Goal: Transaction & Acquisition: Purchase product/service

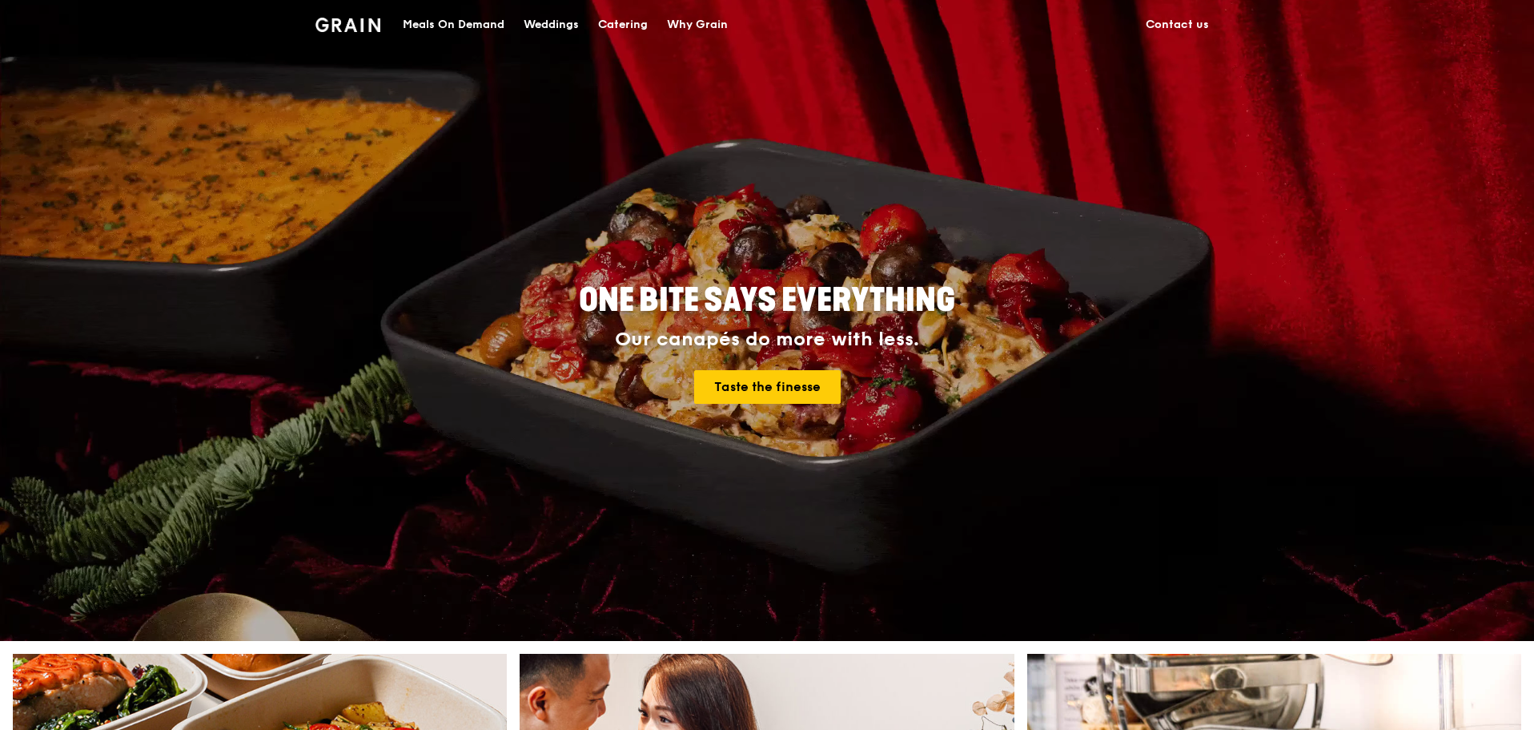
click at [470, 28] on div "Meals On Demand" at bounding box center [454, 25] width 102 height 48
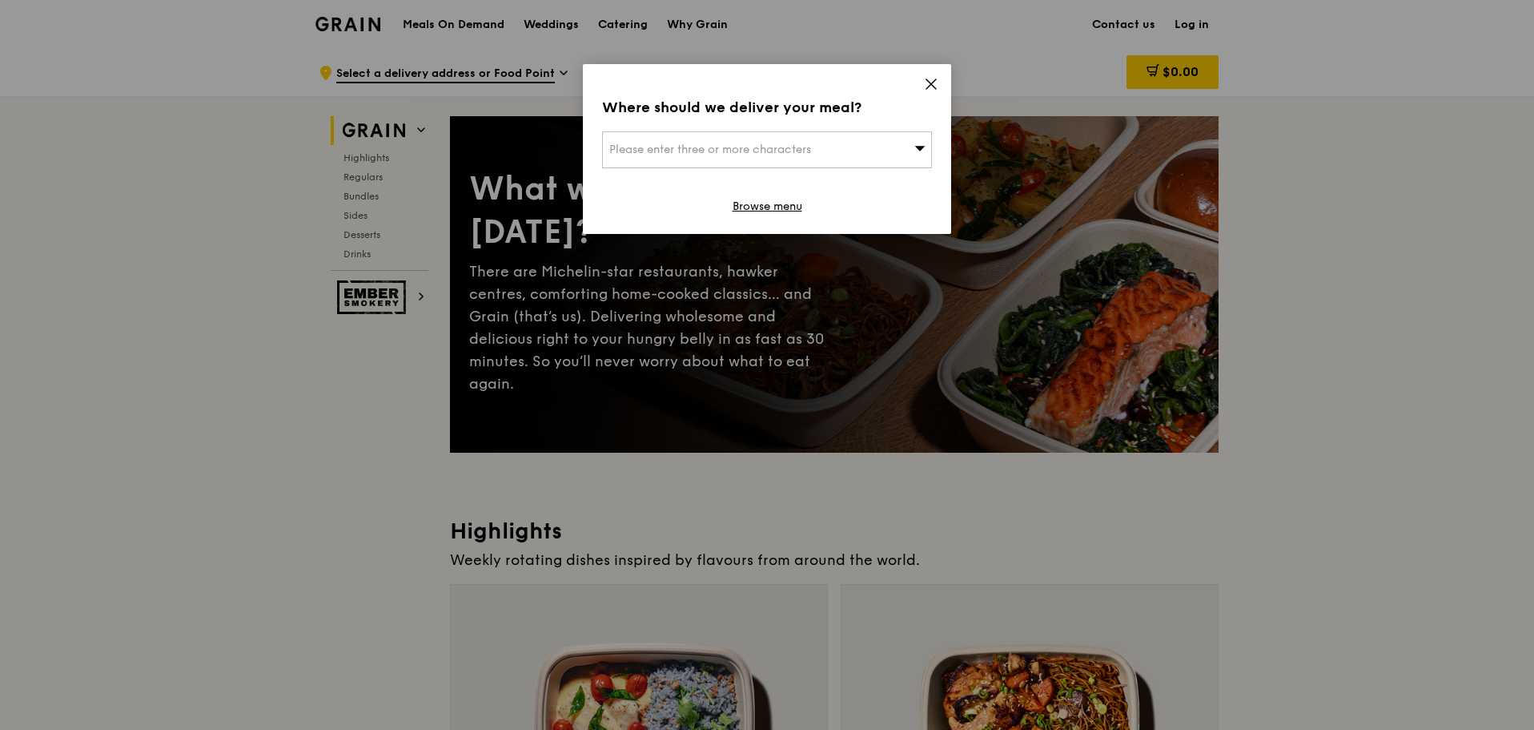
click at [864, 166] on div "Please enter three or more characters" at bounding box center [767, 149] width 330 height 37
click at [851, 146] on input "search" at bounding box center [767, 149] width 328 height 35
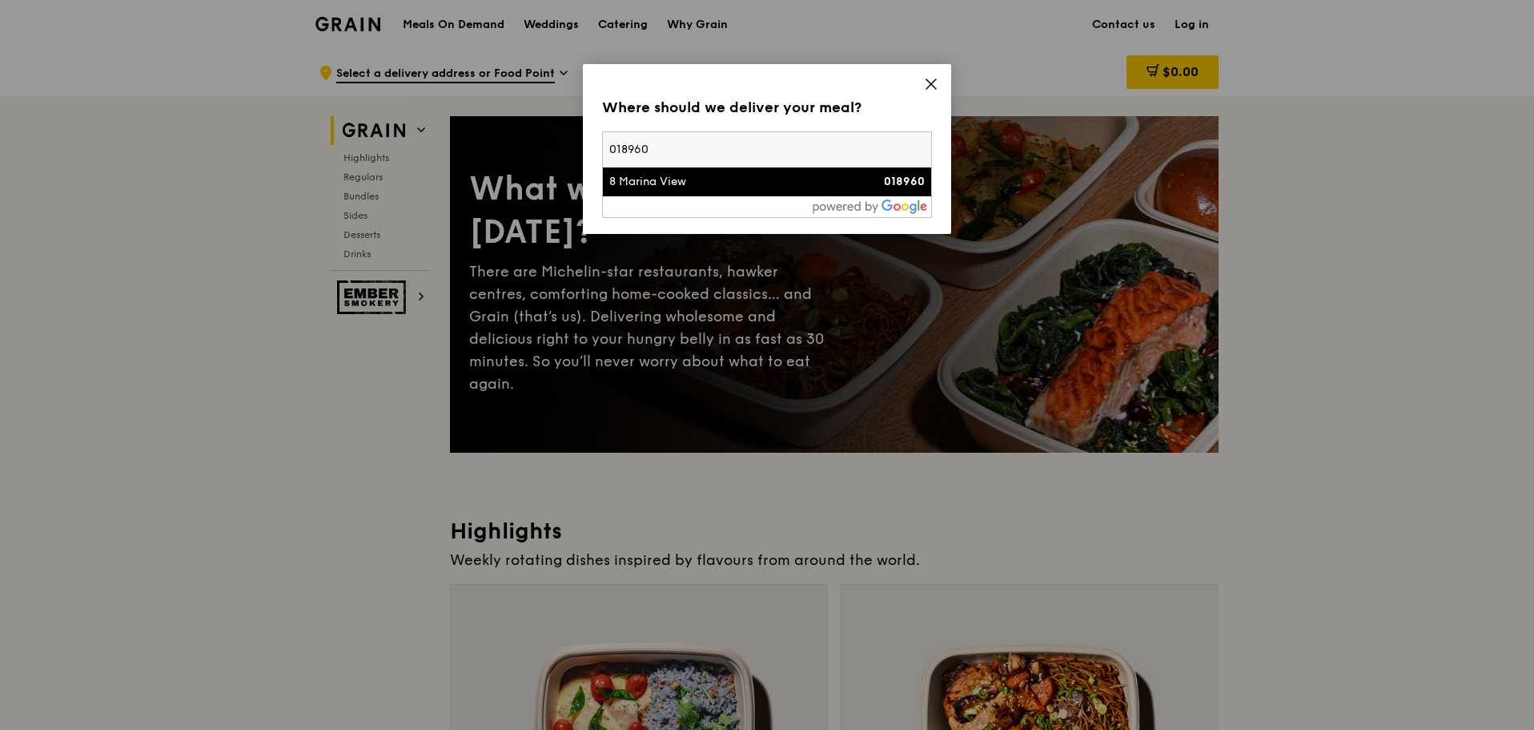
type input "018960"
click at [865, 182] on div "018960" at bounding box center [886, 182] width 79 height 16
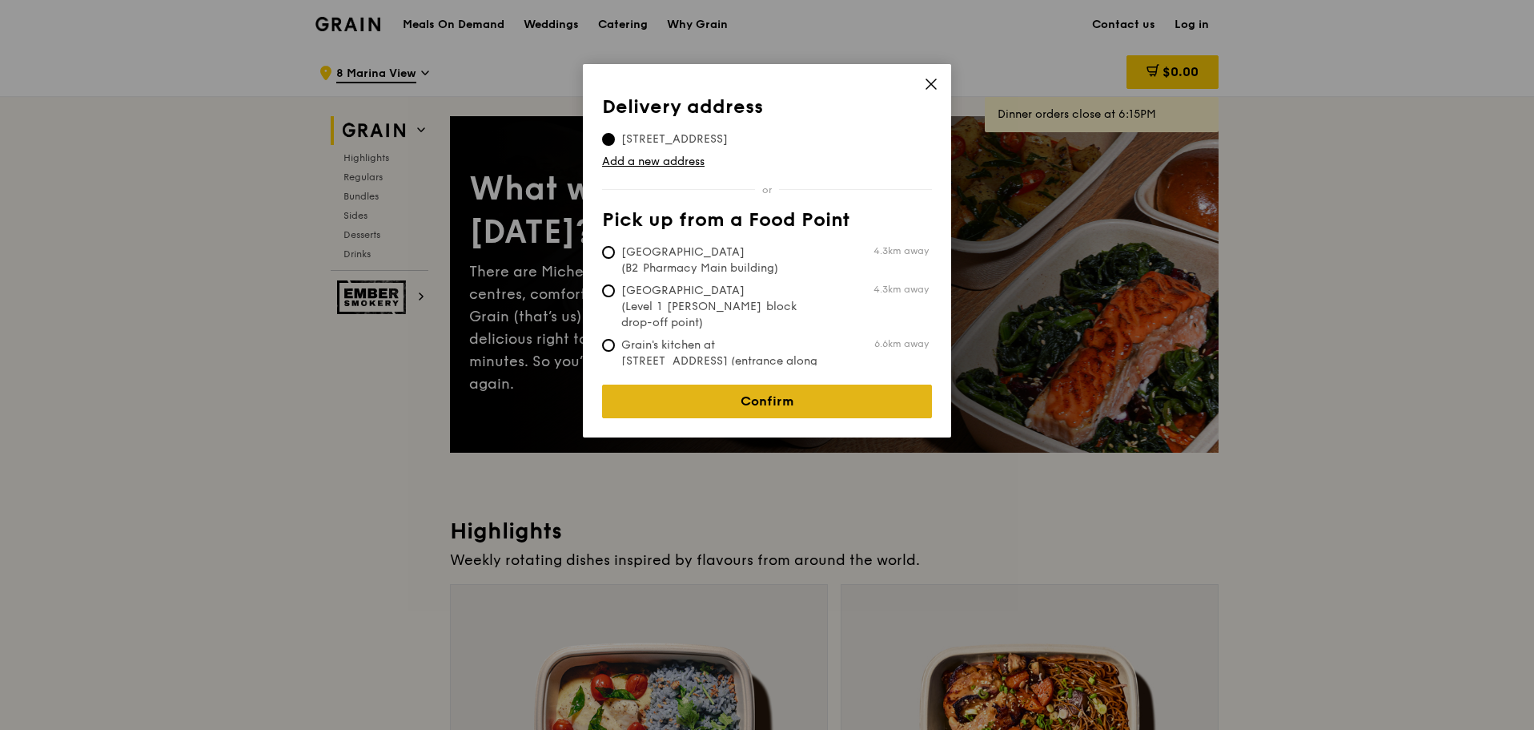
click at [758, 387] on link "Confirm" at bounding box center [767, 401] width 330 height 34
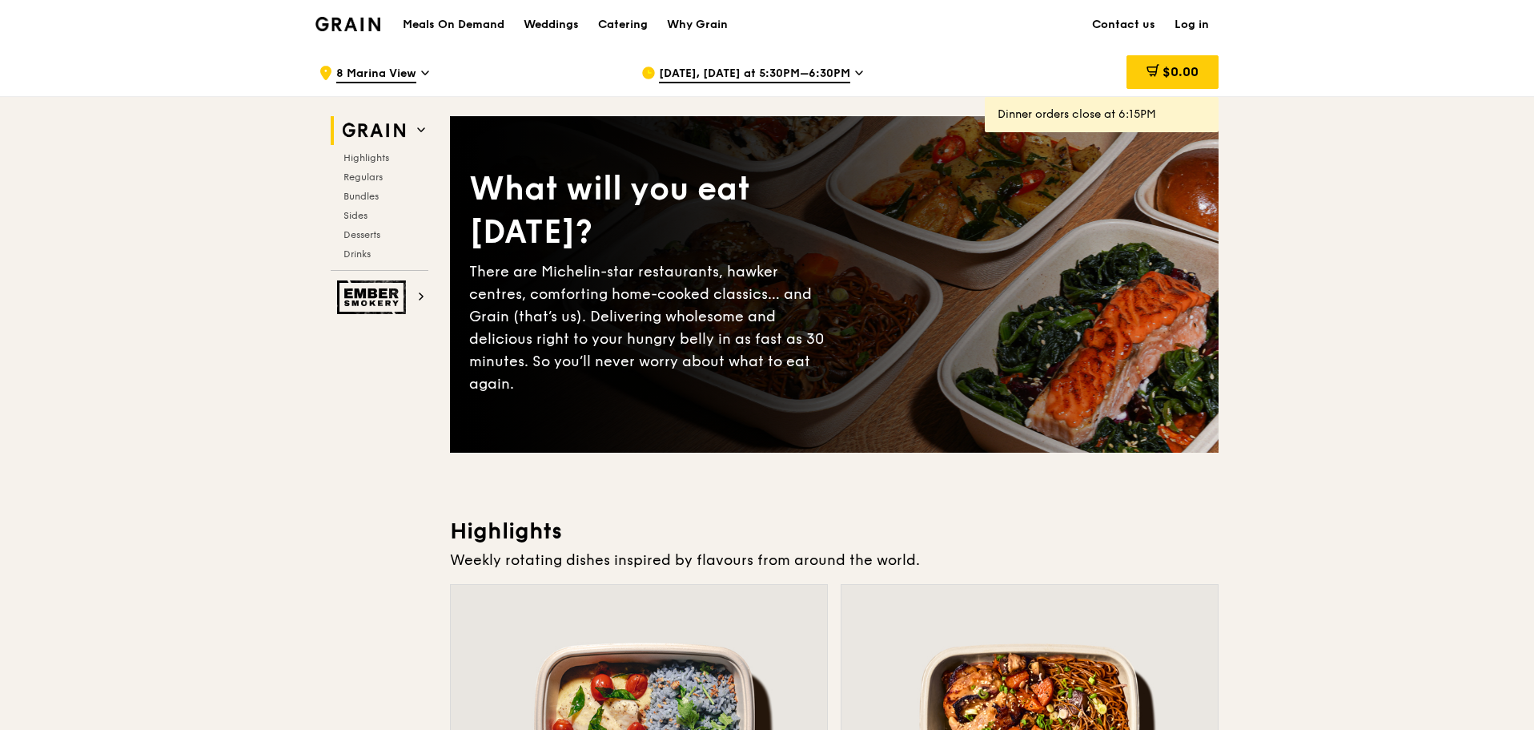
click at [729, 58] on div "[DATE], [DATE] at 5:30PM–6:30PM" at bounding box center [789, 73] width 297 height 48
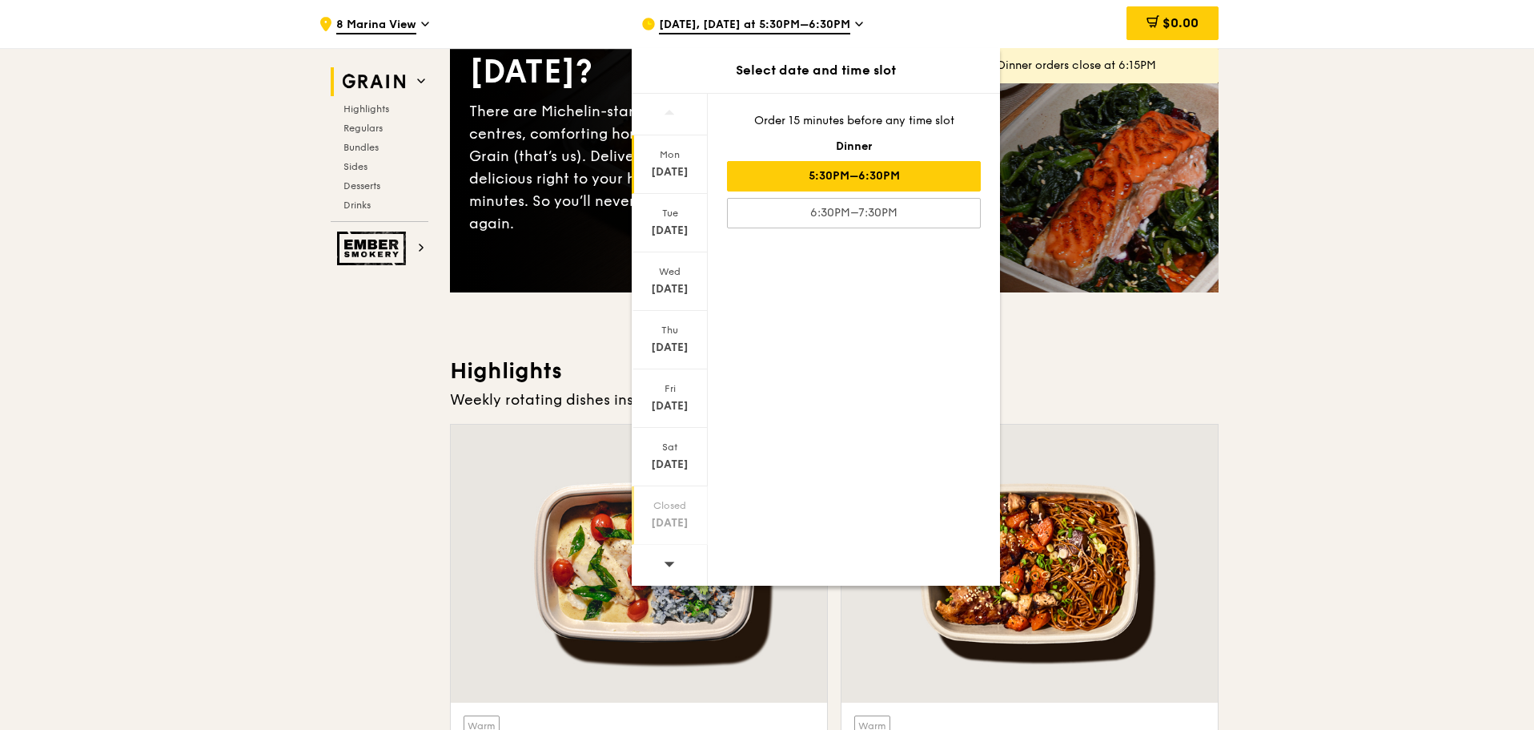
scroll to position [160, 0]
click at [674, 563] on icon at bounding box center [669, 563] width 11 height 12
click at [672, 566] on icon at bounding box center [669, 563] width 11 height 12
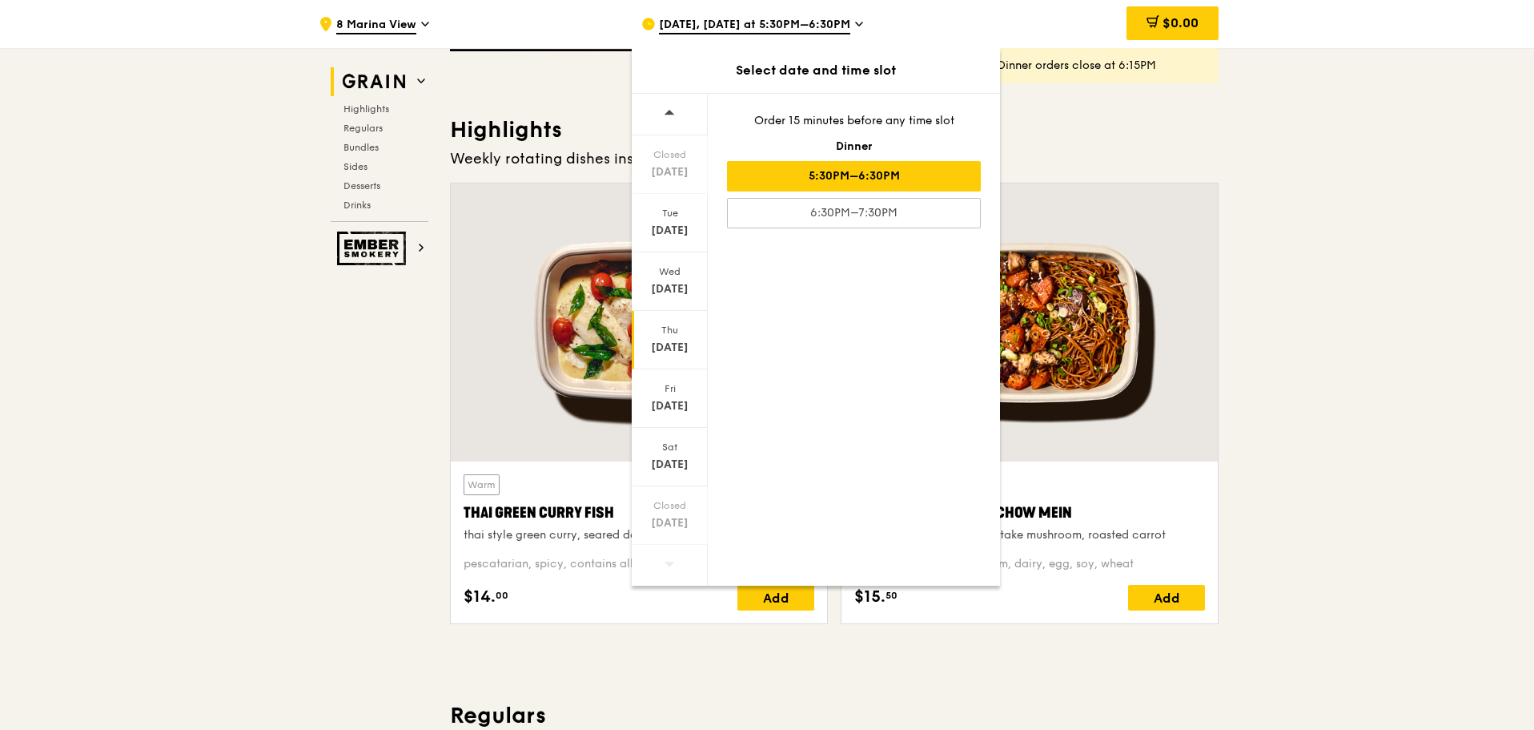
click at [683, 348] on div "[DATE]" at bounding box center [669, 348] width 71 height 16
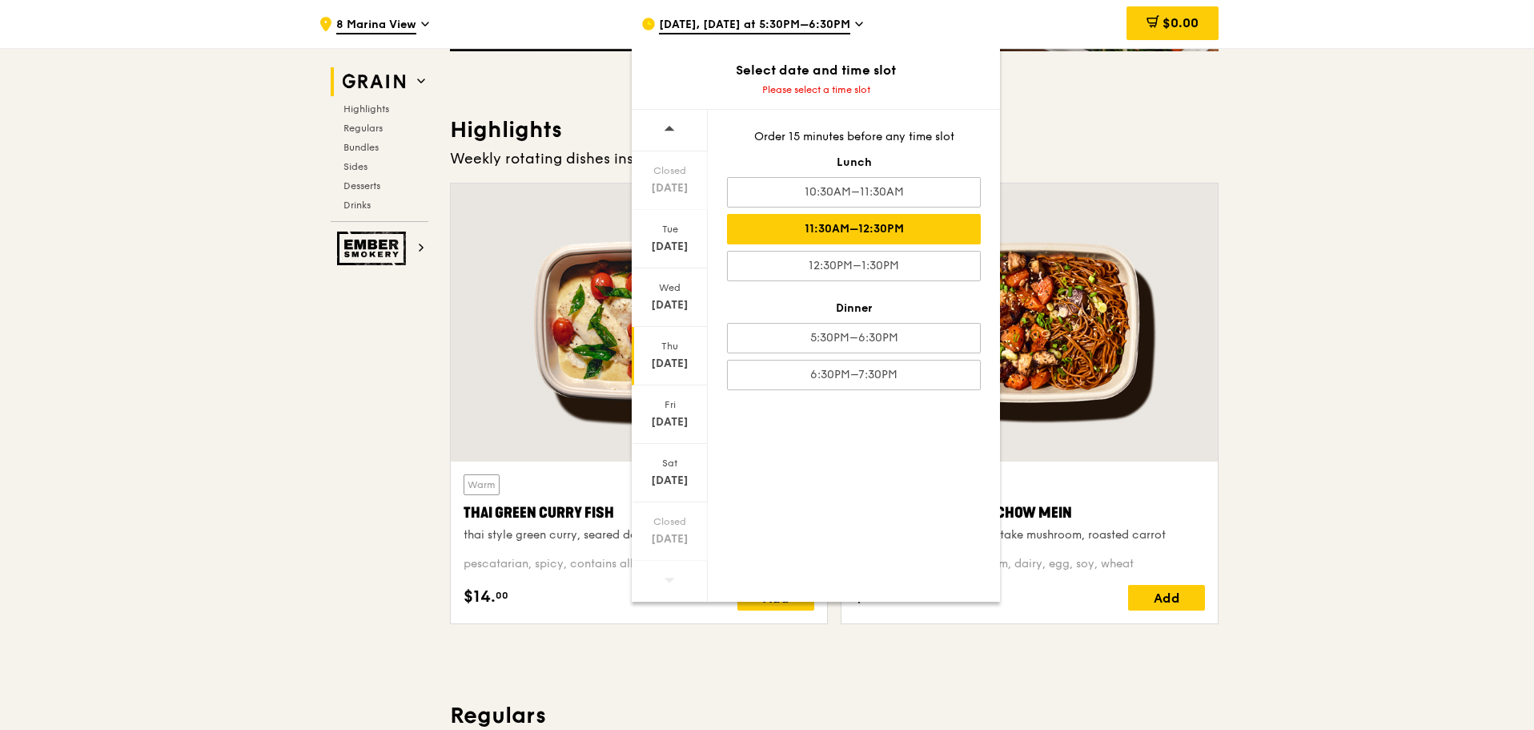
click at [889, 239] on div "11:30AM–12:30PM" at bounding box center [854, 229] width 254 height 30
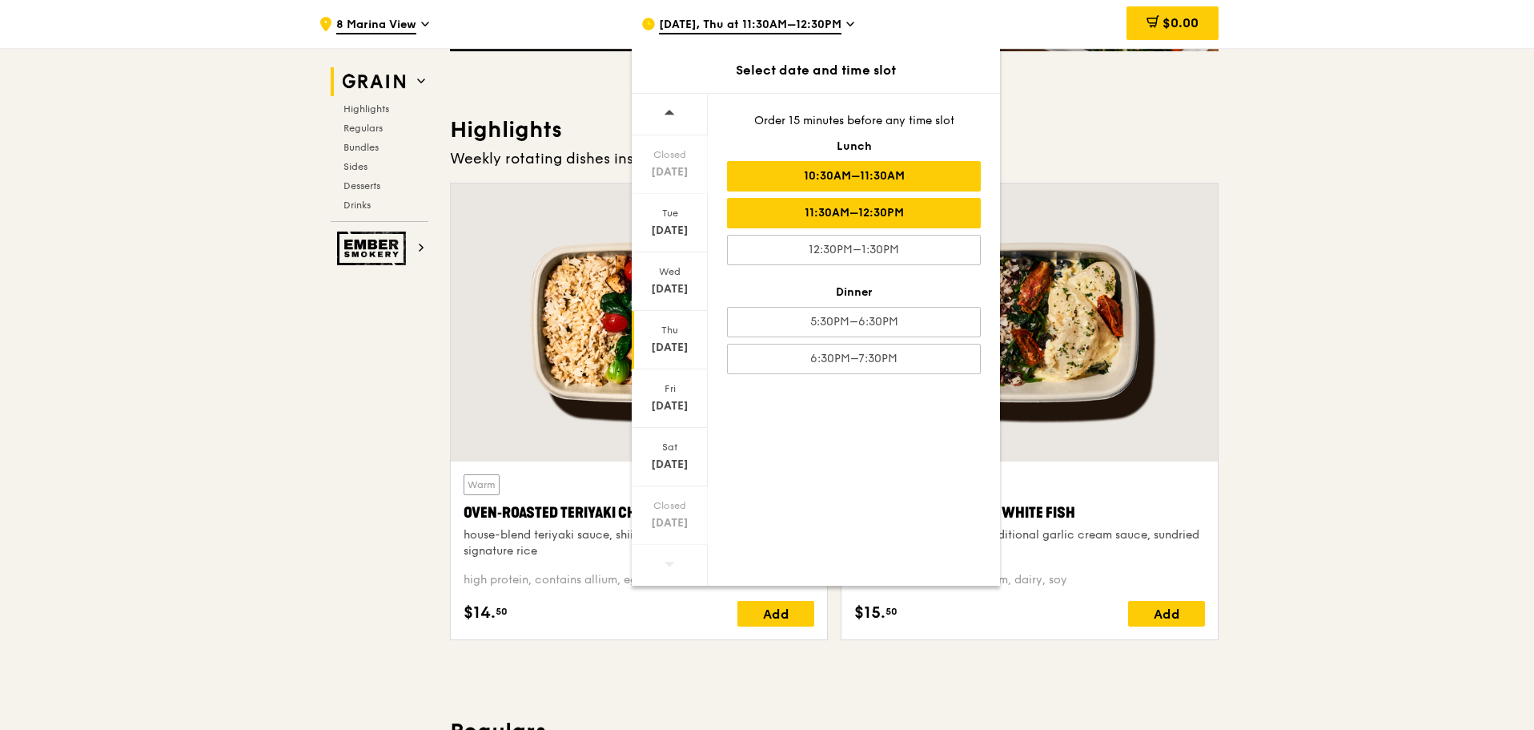
click at [891, 177] on div "10:30AM–11:30AM" at bounding box center [854, 176] width 254 height 30
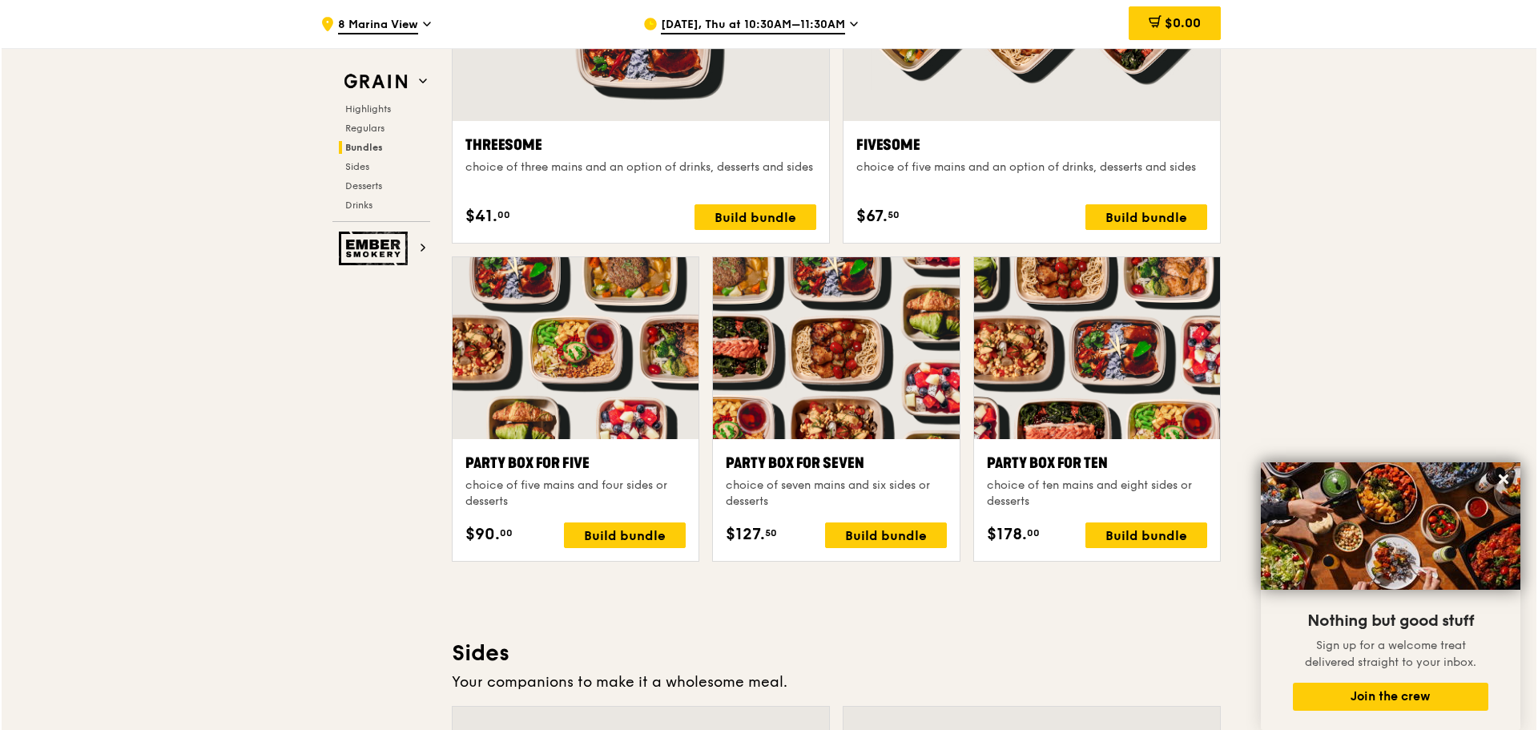
scroll to position [3107, 0]
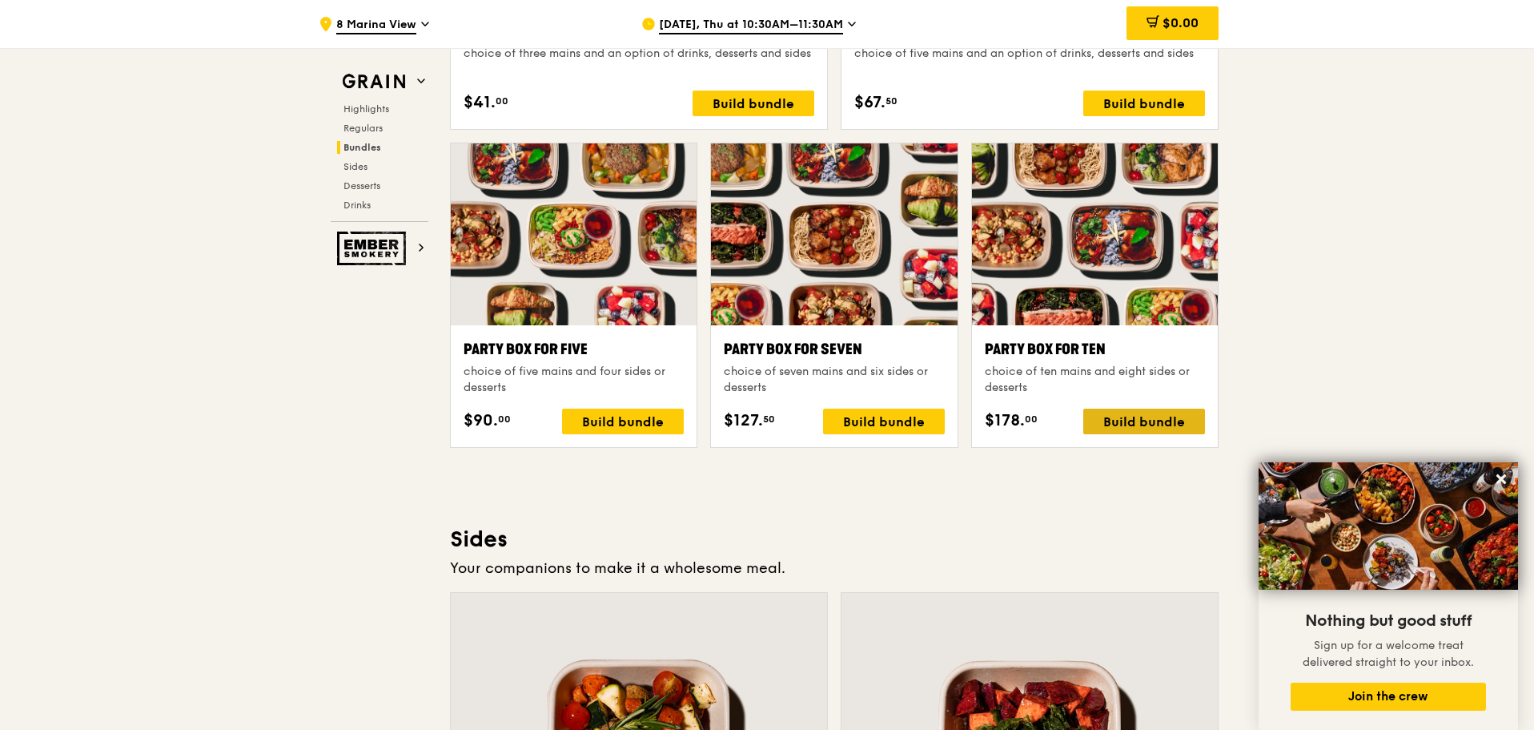
click at [1113, 419] on div "Build bundle" at bounding box center [1145, 421] width 122 height 26
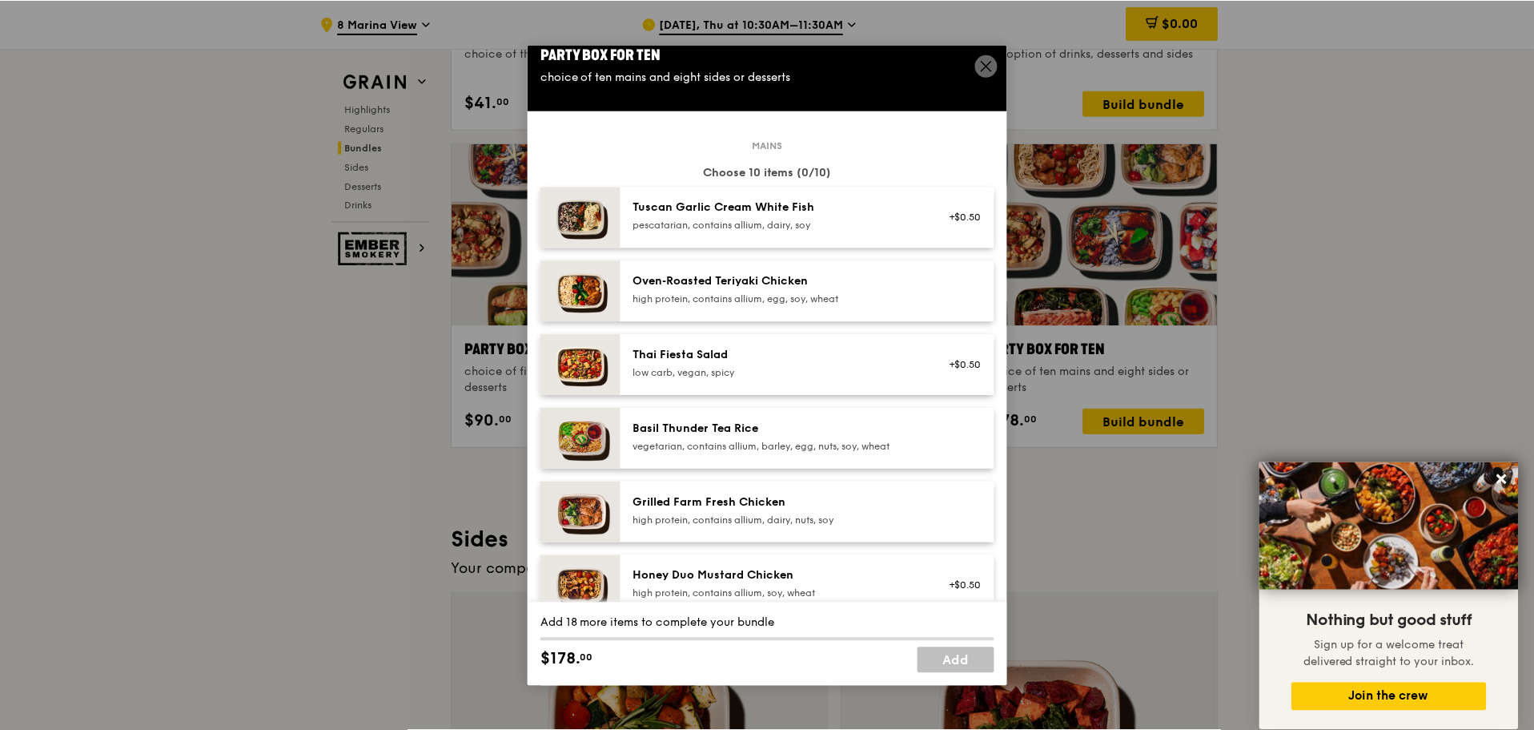
scroll to position [0, 0]
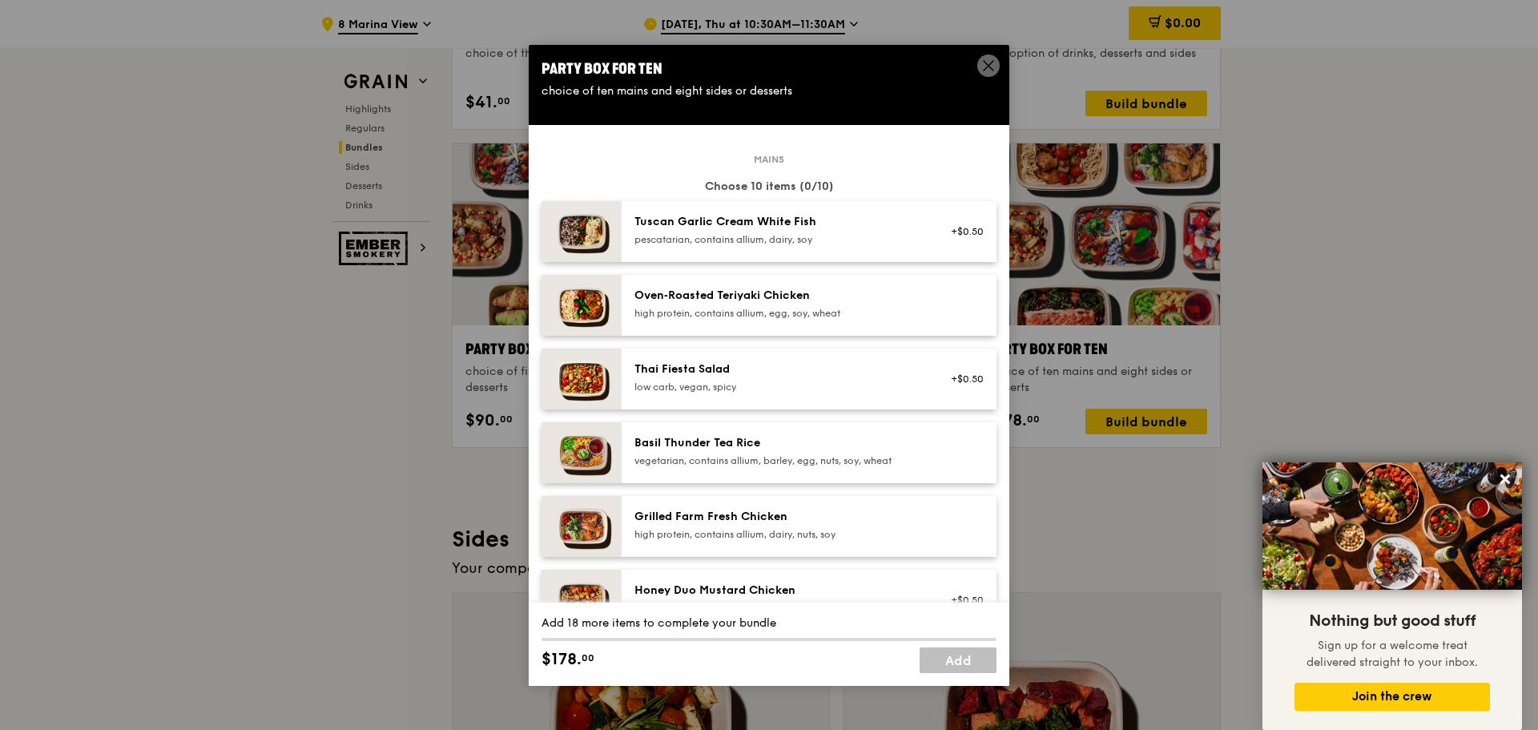
click at [988, 63] on icon at bounding box center [988, 65] width 14 height 14
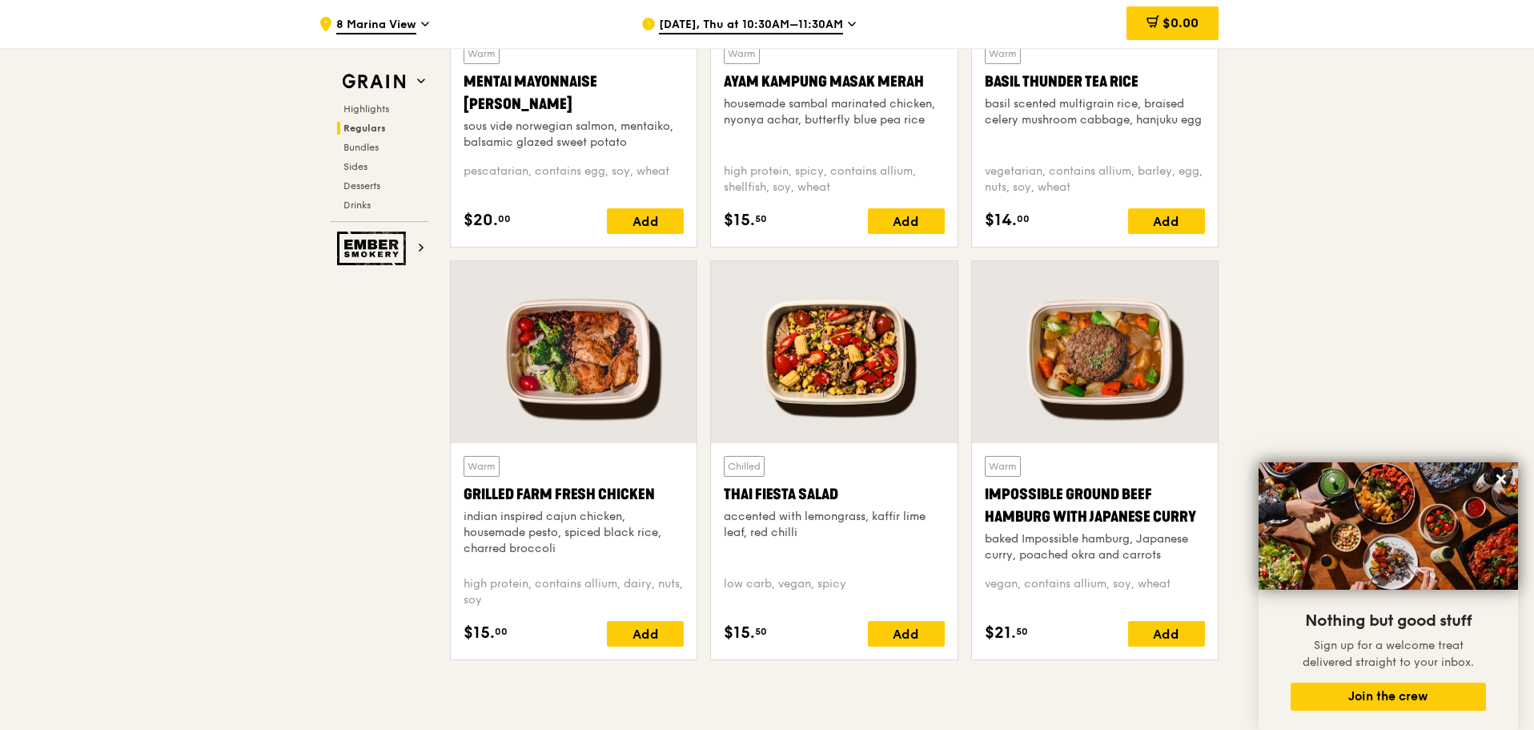
scroll to position [1682, 0]
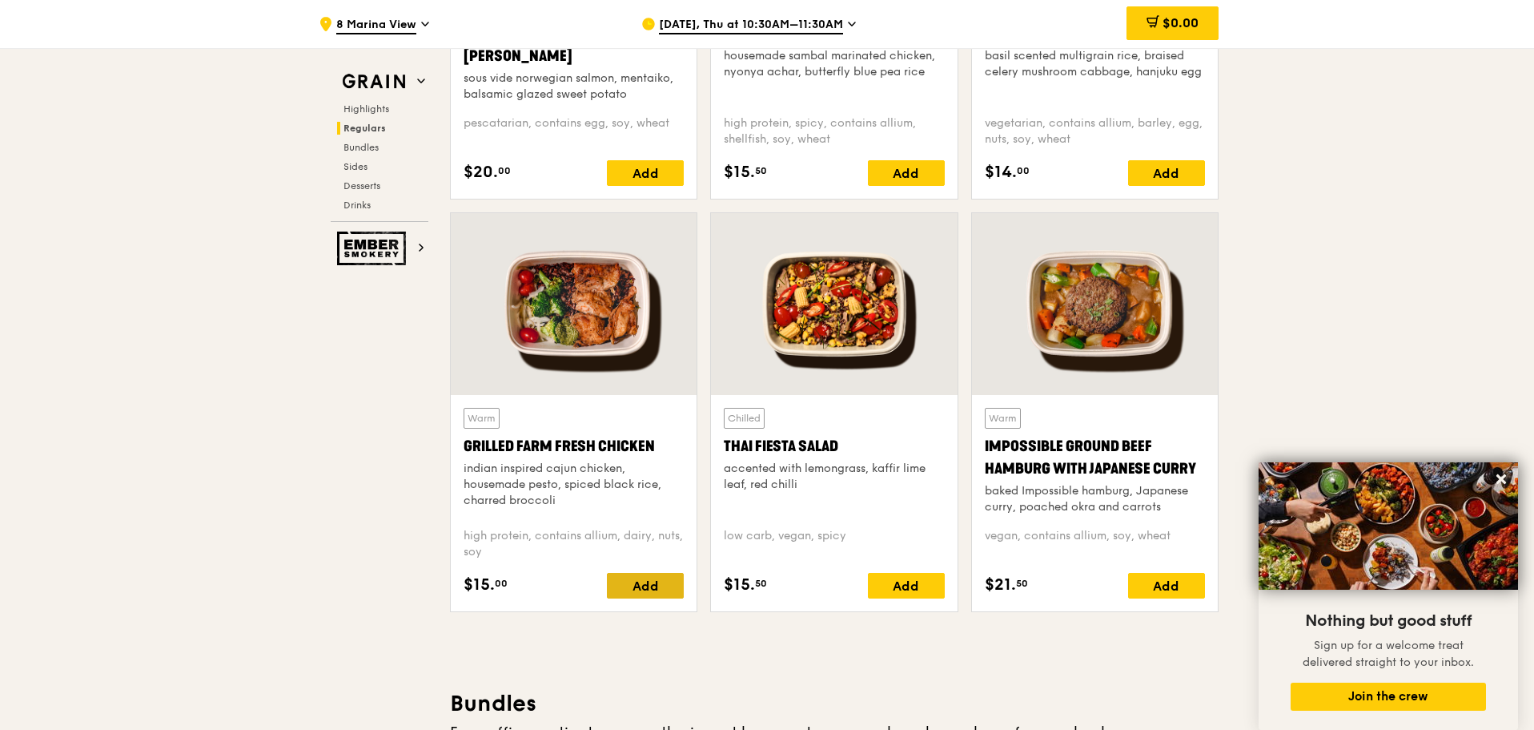
click at [639, 594] on div "Add" at bounding box center [645, 586] width 77 height 26
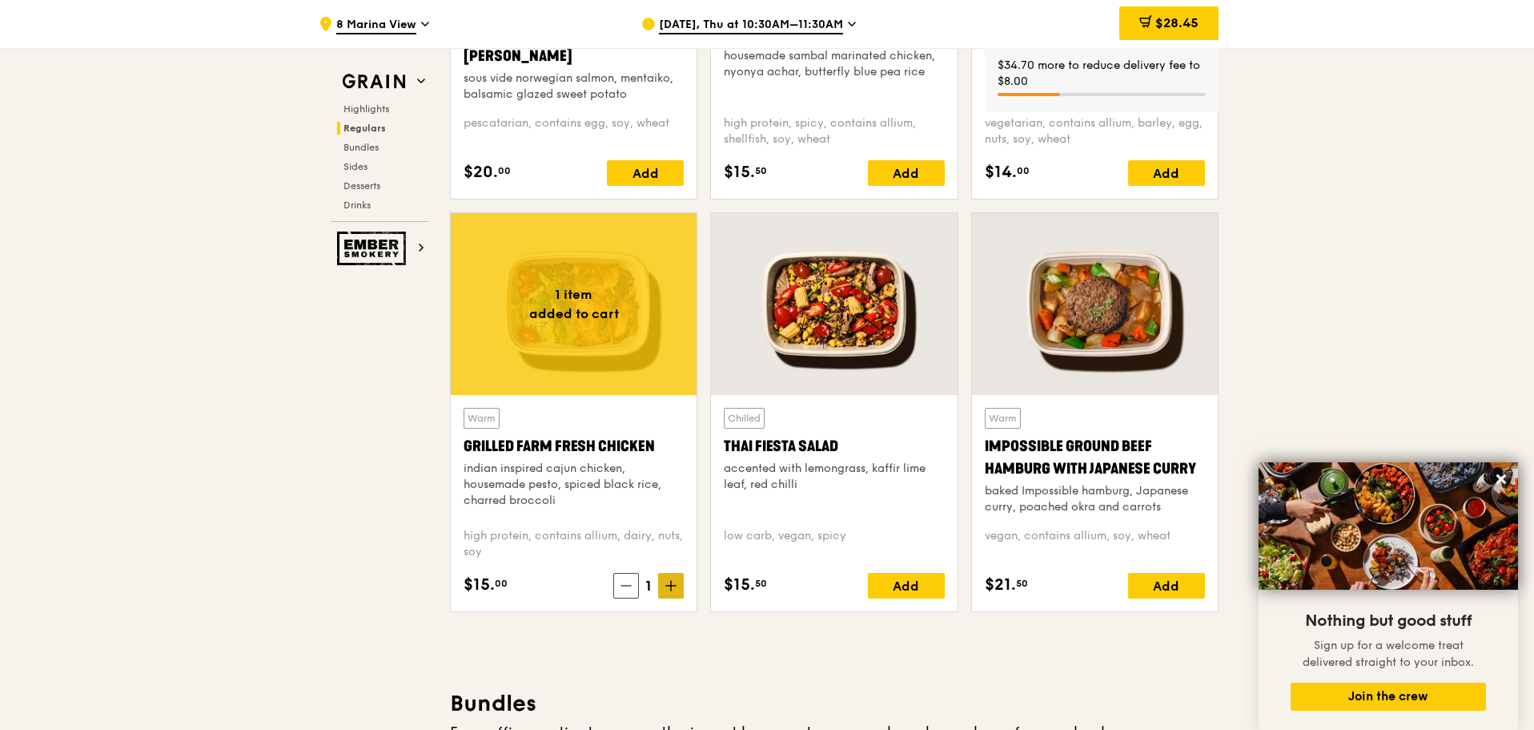
click at [662, 588] on span at bounding box center [671, 586] width 26 height 26
click at [663, 588] on span at bounding box center [671, 586] width 26 height 26
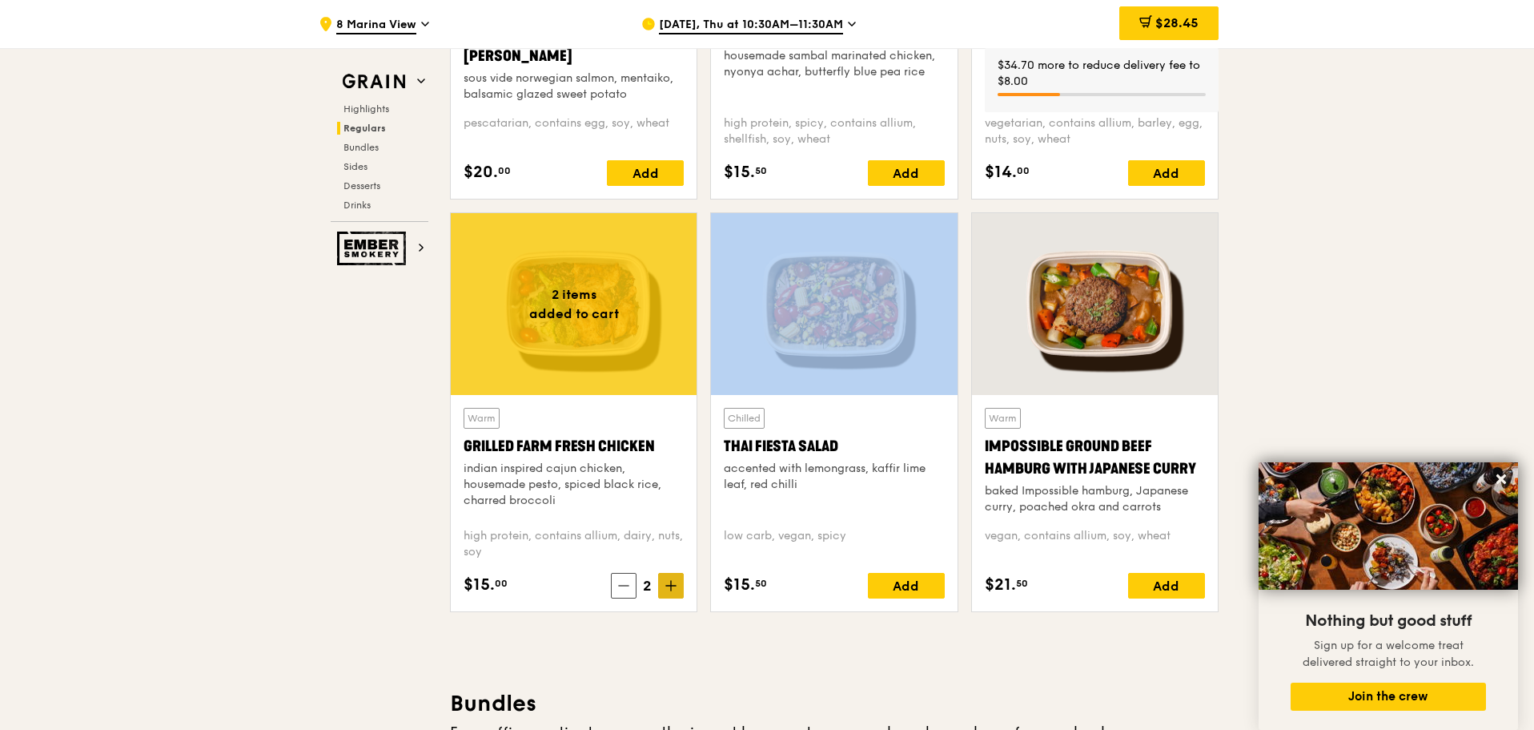
click at [663, 588] on span at bounding box center [671, 586] width 26 height 26
click at [663, 587] on span at bounding box center [671, 586] width 26 height 26
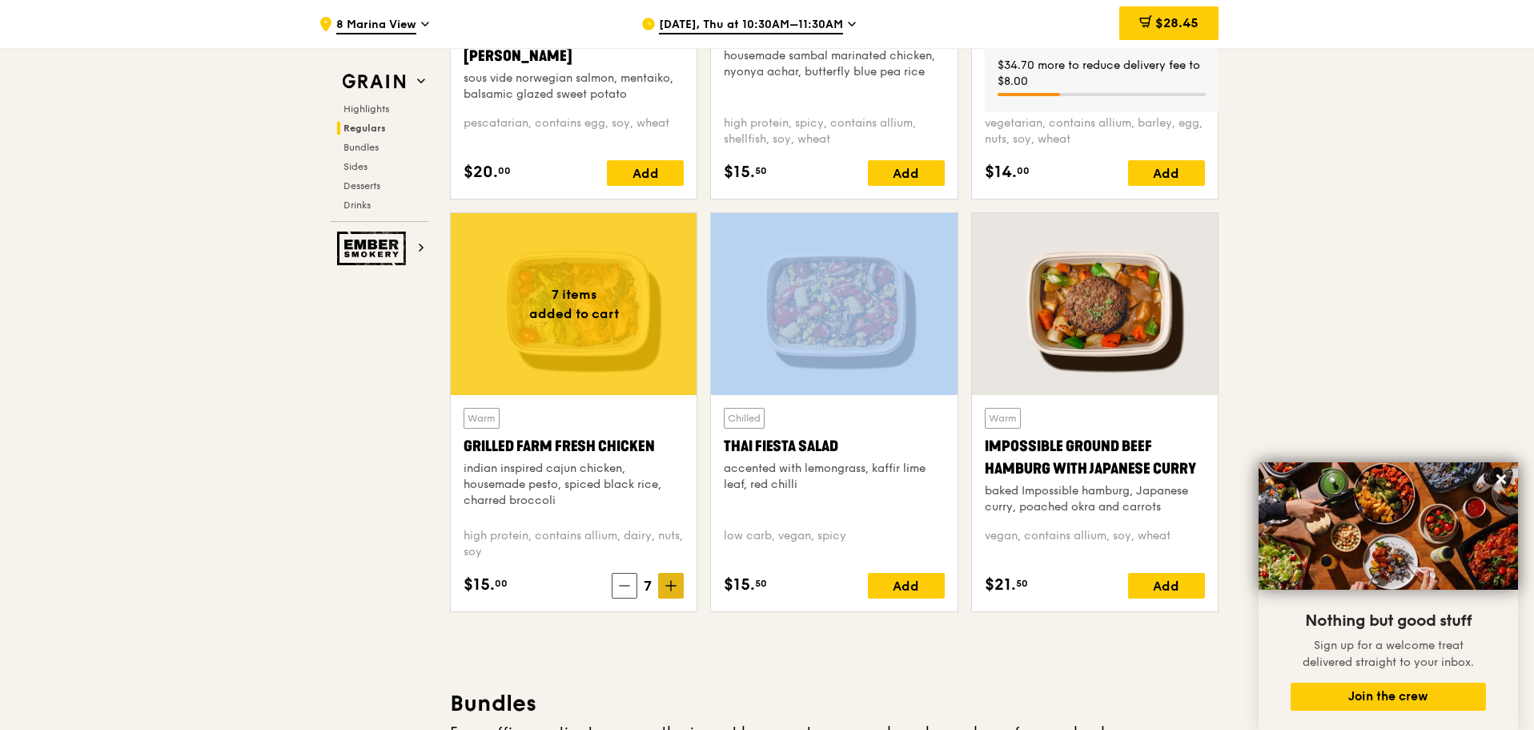
click at [663, 587] on span at bounding box center [671, 586] width 26 height 26
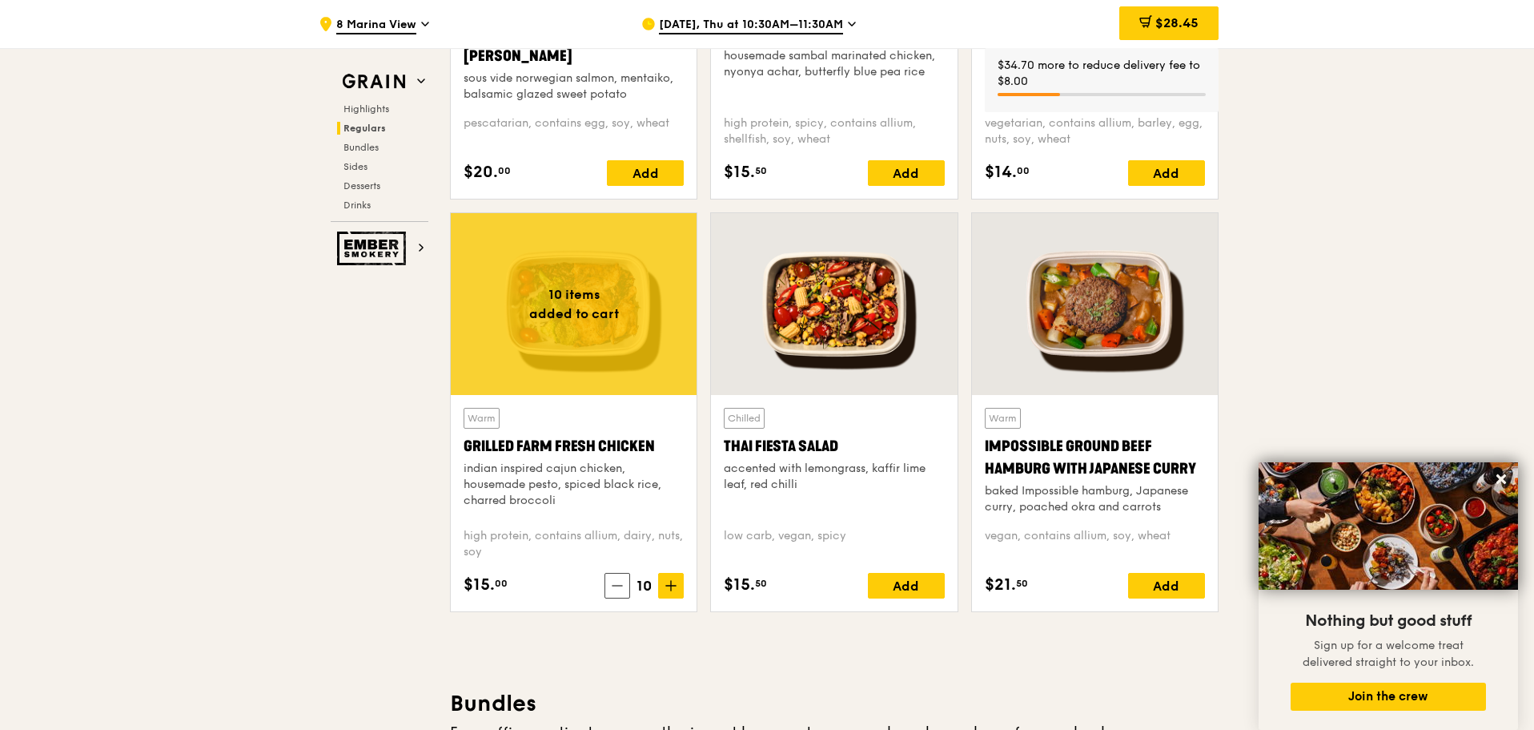
click at [1157, 31] on div "$155.90" at bounding box center [1166, 23] width 106 height 34
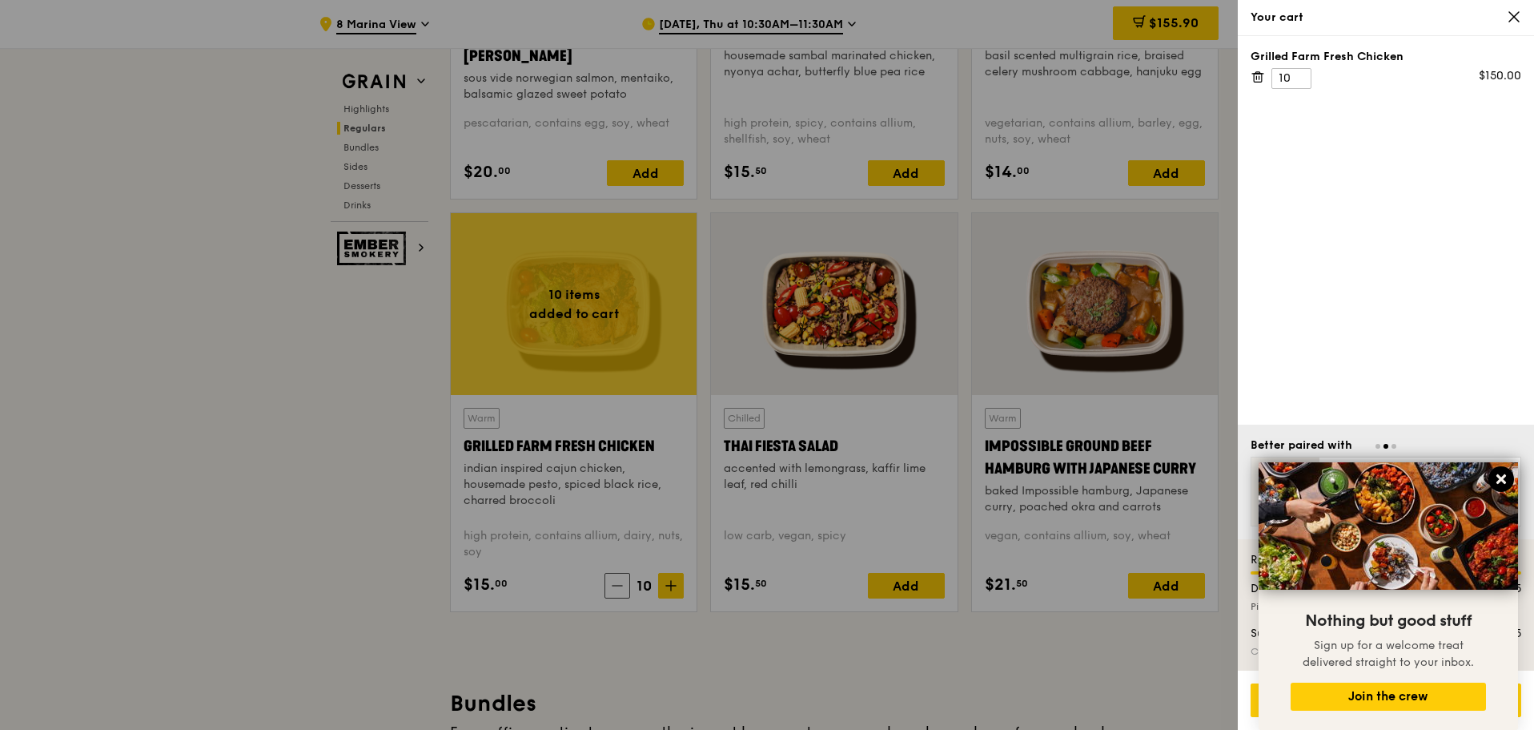
click at [1502, 479] on icon at bounding box center [1502, 479] width 10 height 10
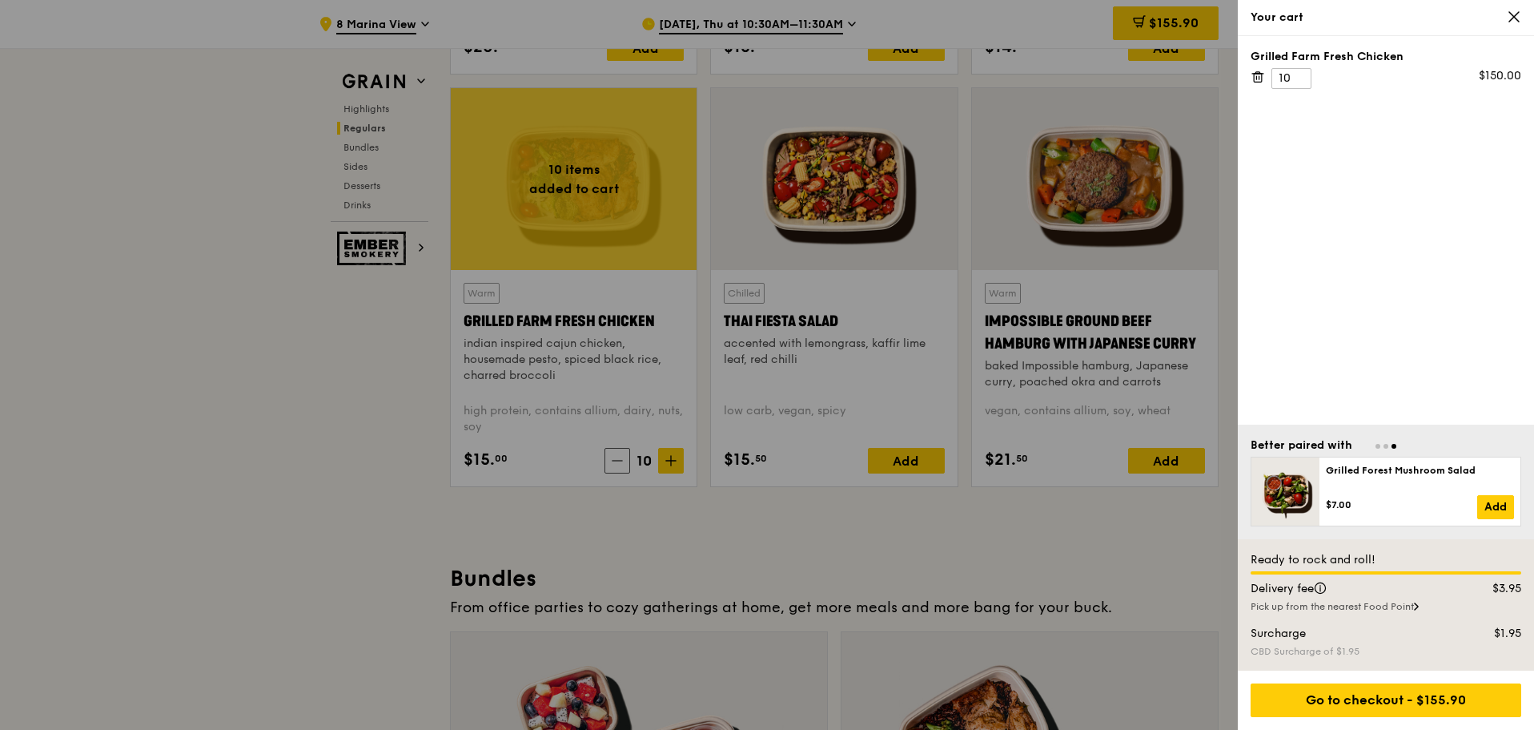
scroll to position [1842, 0]
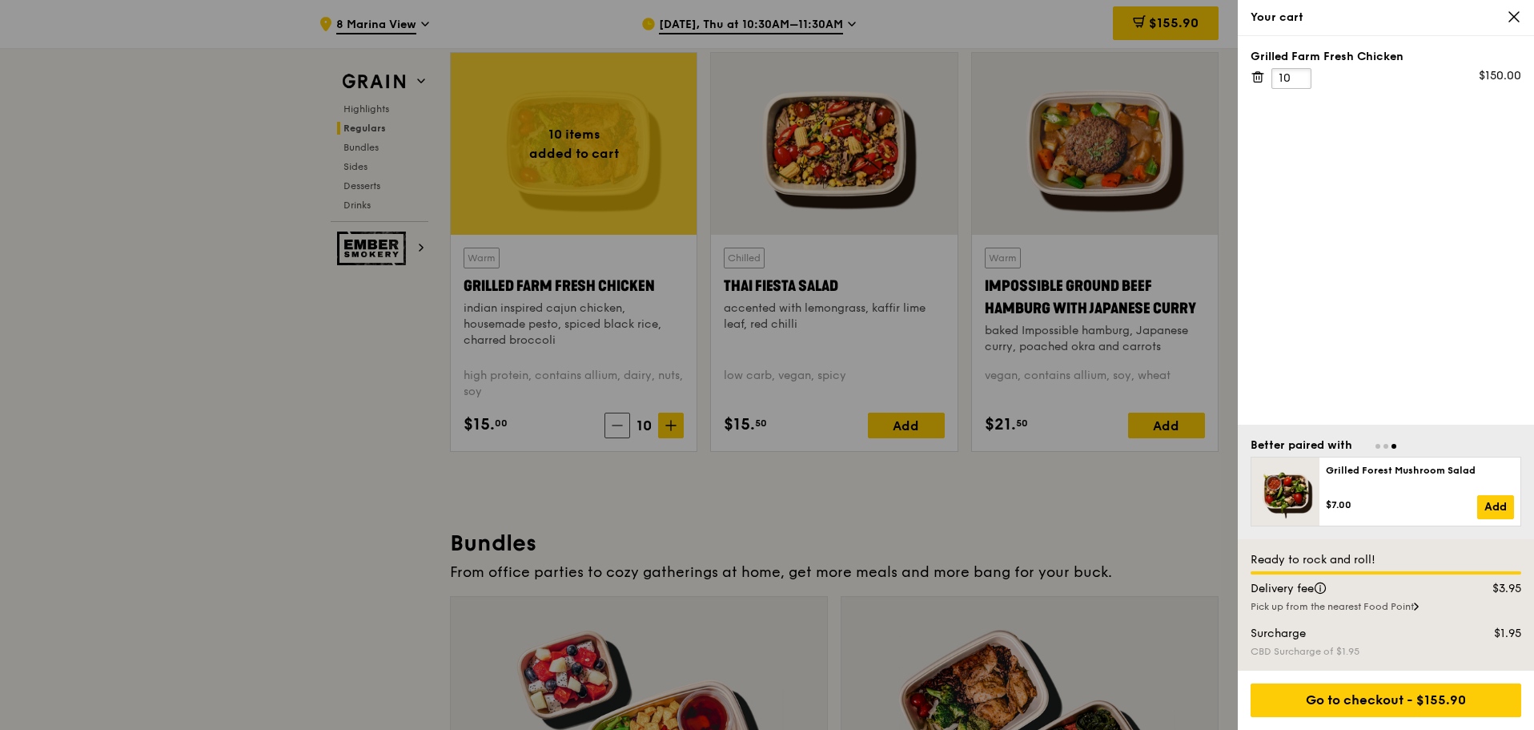
click at [1293, 85] on input "10" at bounding box center [1292, 78] width 40 height 21
click at [1299, 75] on input "11" at bounding box center [1292, 78] width 40 height 21
click at [1299, 75] on input "12" at bounding box center [1292, 78] width 40 height 21
click at [1299, 75] on input "13" at bounding box center [1292, 78] width 40 height 21
click at [1299, 75] on input "14" at bounding box center [1292, 78] width 40 height 21
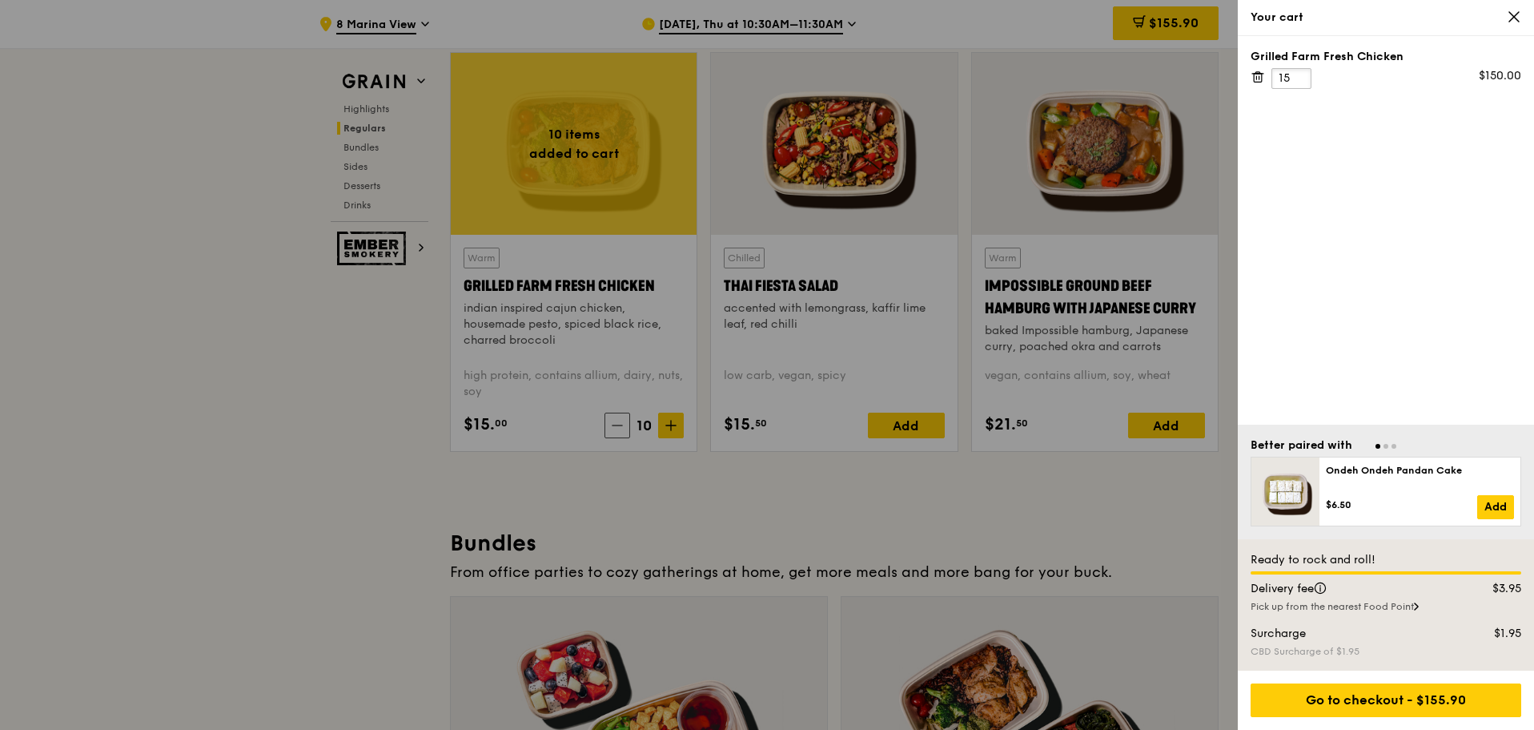
type input "15"
click at [1299, 75] on input "15" at bounding box center [1292, 78] width 40 height 21
click at [1337, 350] on div "Grilled Farm Fresh Chicken 15 $225.00" at bounding box center [1386, 230] width 296 height 388
click at [1346, 329] on div "Grilled Farm Fresh Chicken 15 $225.00" at bounding box center [1386, 230] width 296 height 388
click at [1352, 307] on div "Grilled Farm Fresh Chicken 15 $225.00" at bounding box center [1386, 230] width 296 height 388
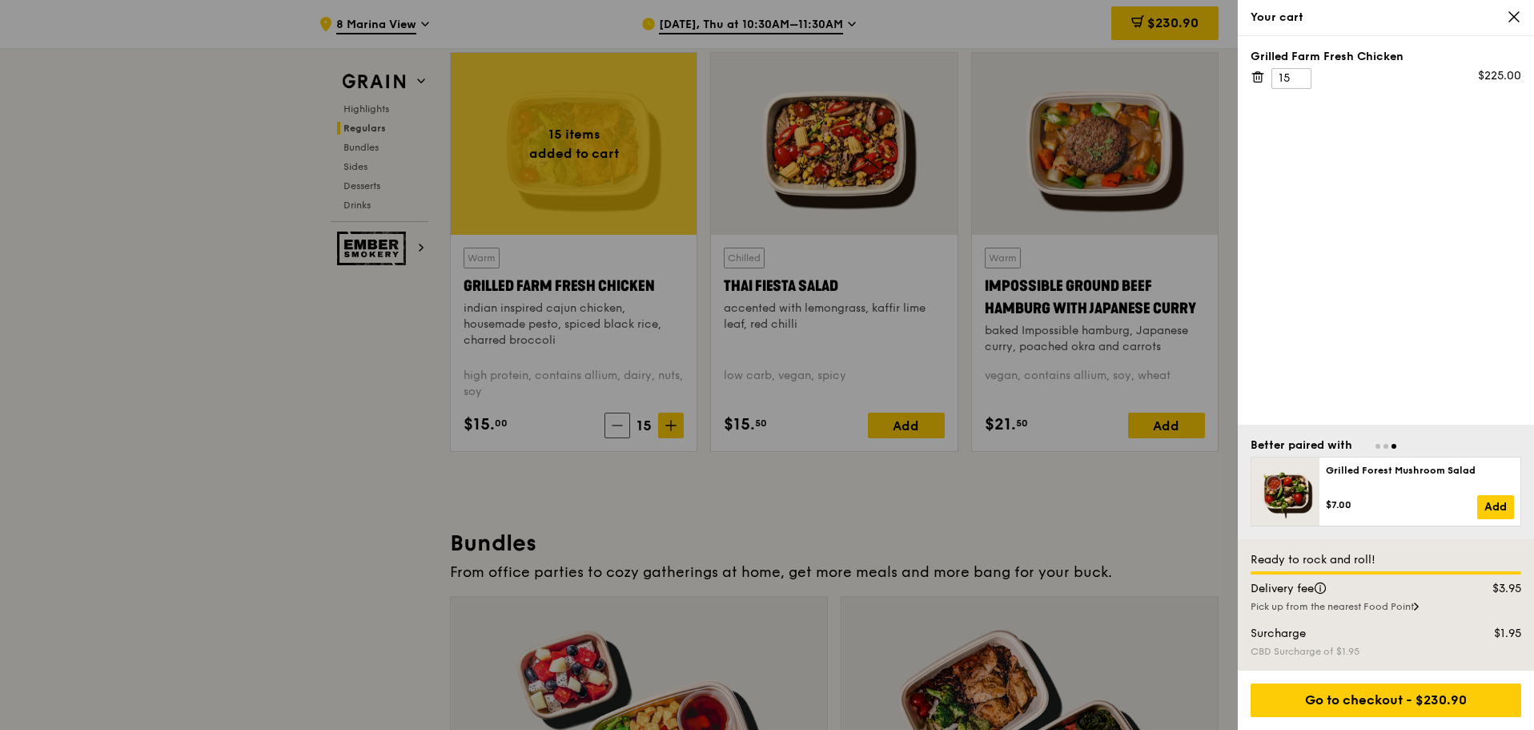
click at [1383, 447] on div at bounding box center [1386, 444] width 271 height 15
click at [1389, 447] on div at bounding box center [1386, 444] width 271 height 15
click at [1386, 444] on span "Go to slide 2" at bounding box center [1386, 446] width 5 height 5
click at [1381, 444] on div at bounding box center [1386, 444] width 271 height 15
click at [1378, 444] on span "Go to slide 1" at bounding box center [1378, 446] width 5 height 5
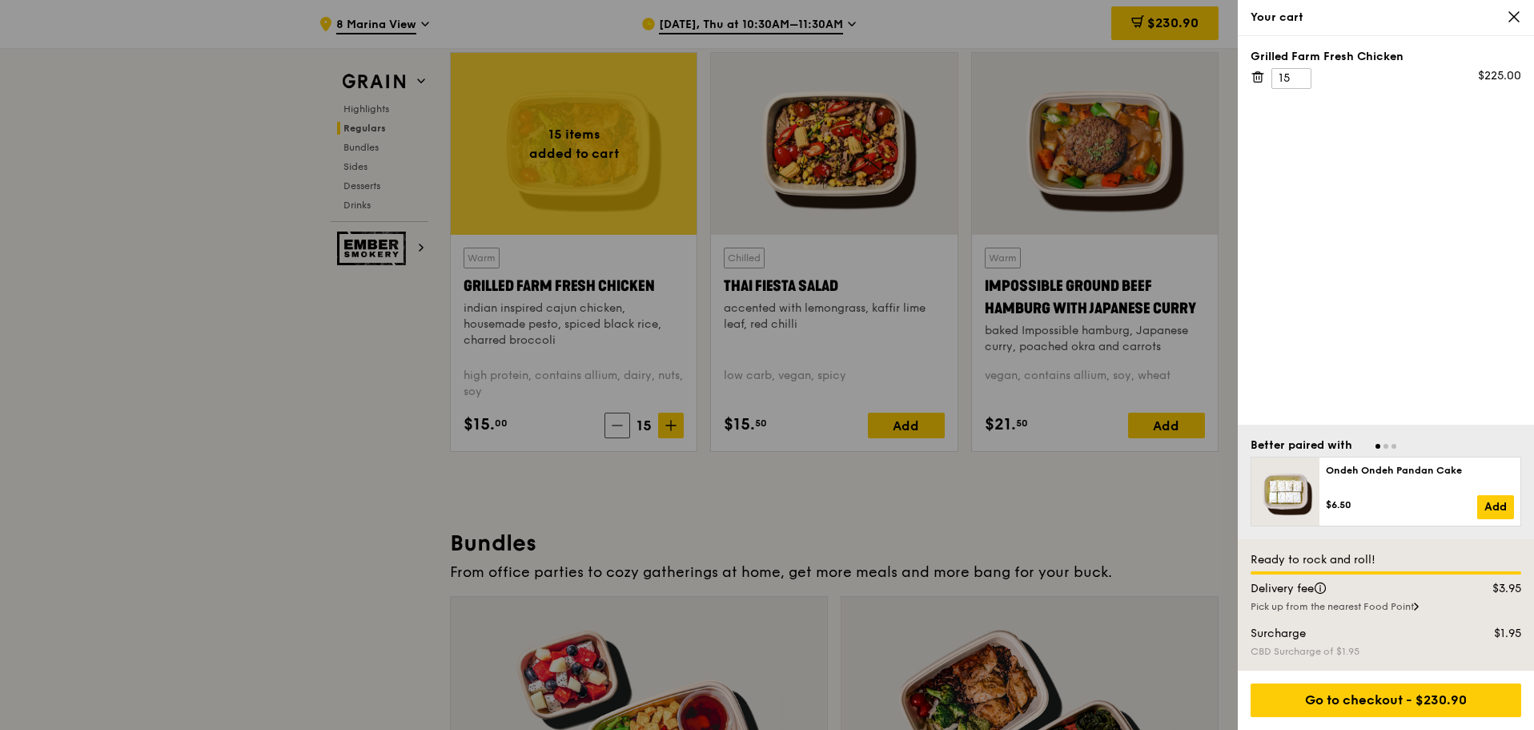
click at [1395, 444] on span "Go to slide 3" at bounding box center [1394, 446] width 5 height 5
click at [1386, 444] on span "Go to slide 2" at bounding box center [1386, 446] width 5 height 5
click at [1377, 444] on span "Go to slide 1" at bounding box center [1378, 446] width 5 height 5
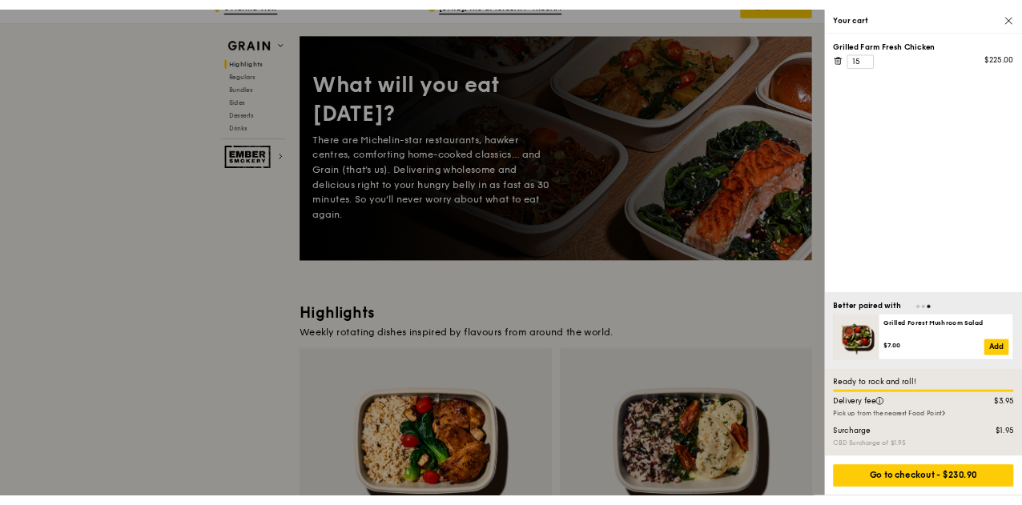
scroll to position [0, 0]
